Goal: Information Seeking & Learning: Learn about a topic

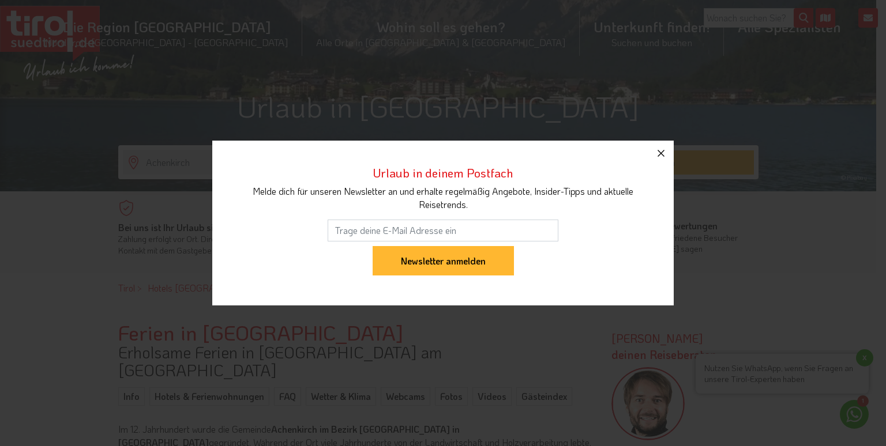
click at [662, 160] on button "button" at bounding box center [660, 153] width 25 height 25
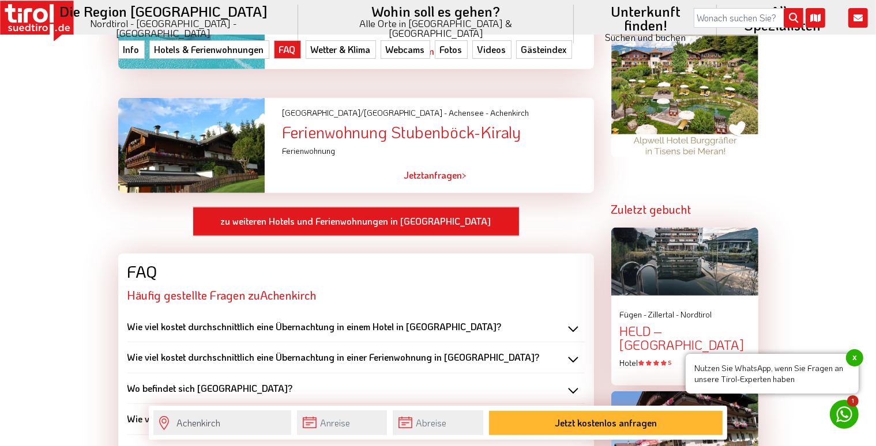
scroll to position [1153, 0]
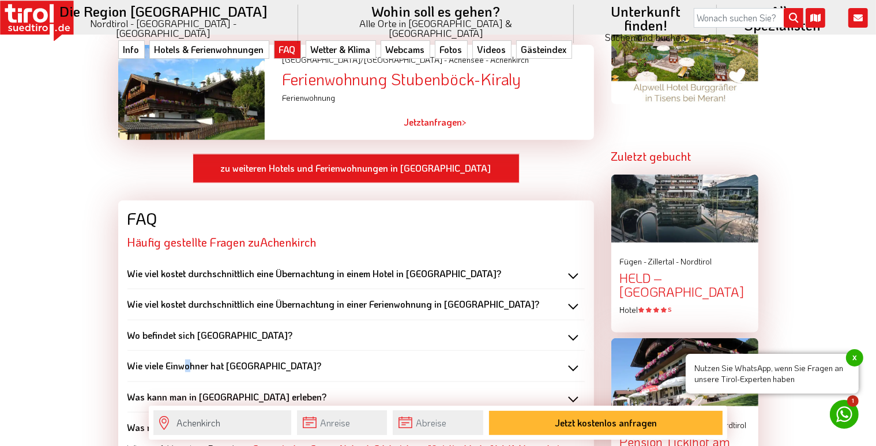
click at [182, 360] on b "Wie viele Einwohner hat [GEOGRAPHIC_DATA]?" at bounding box center [224, 366] width 194 height 12
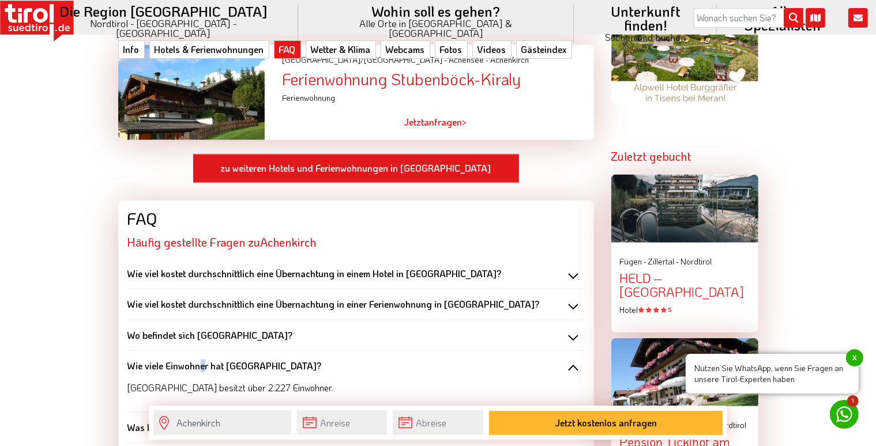
click at [198, 360] on b "Wie viele Einwohner hat [GEOGRAPHIC_DATA]?" at bounding box center [224, 366] width 194 height 12
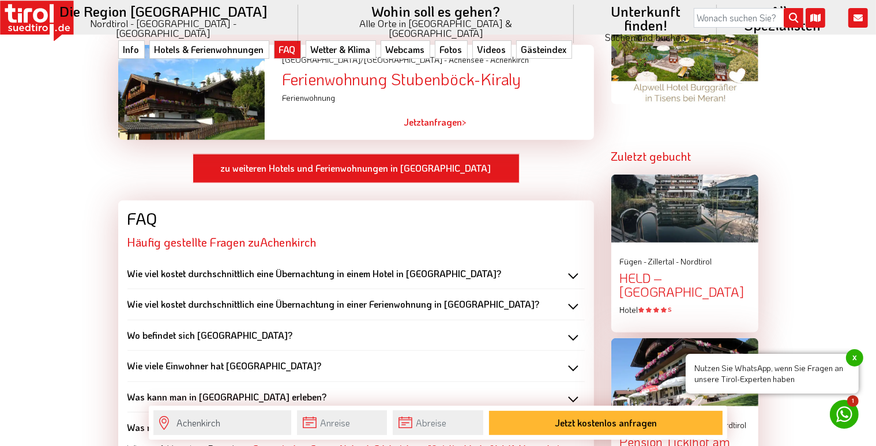
click at [217, 360] on b "Wie viele Einwohner hat [GEOGRAPHIC_DATA]?" at bounding box center [224, 366] width 194 height 12
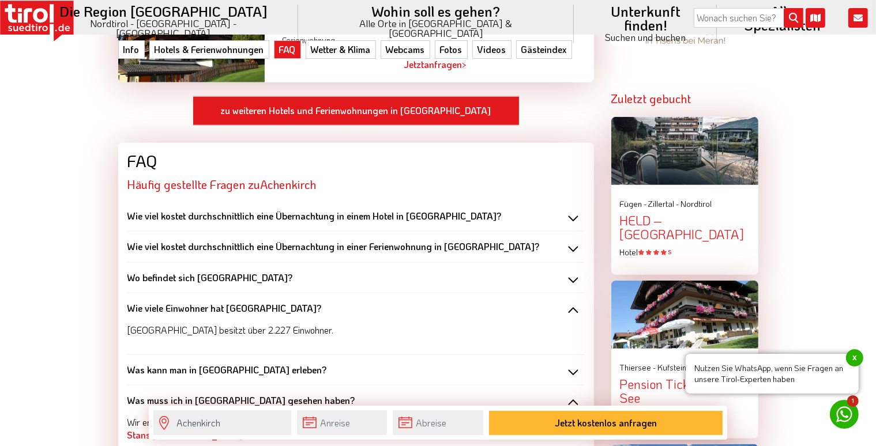
scroll to position [1268, 0]
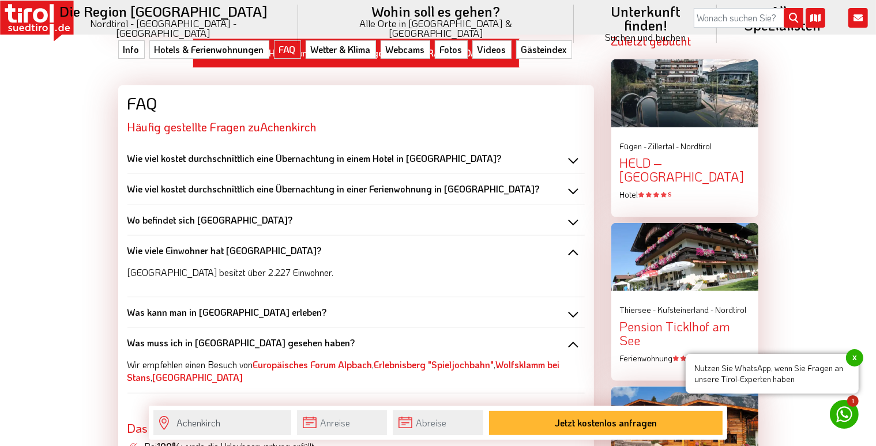
click at [208, 306] on b "Was kann man in [GEOGRAPHIC_DATA] erleben?" at bounding box center [226, 312] width 199 height 12
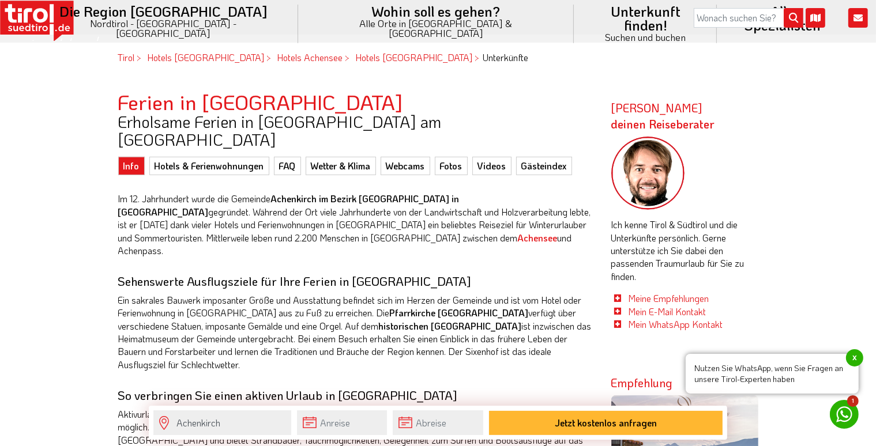
scroll to position [461, 0]
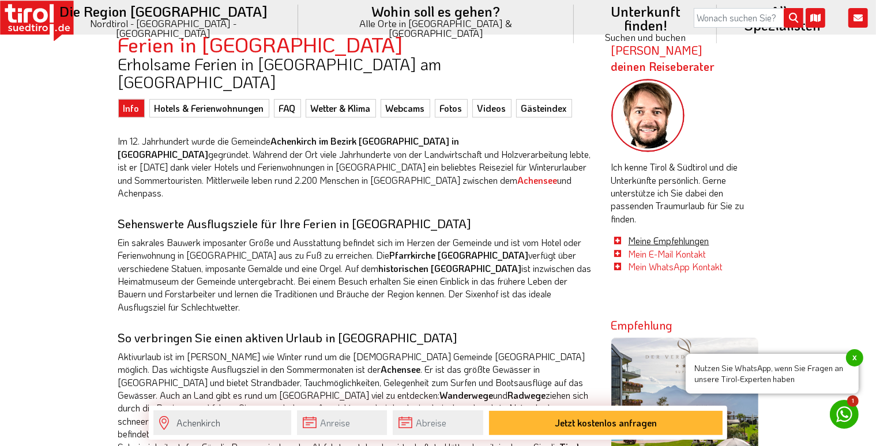
click at [640, 240] on link "Meine Empfehlungen" at bounding box center [668, 241] width 81 height 12
